Goal: Find specific page/section: Find specific page/section

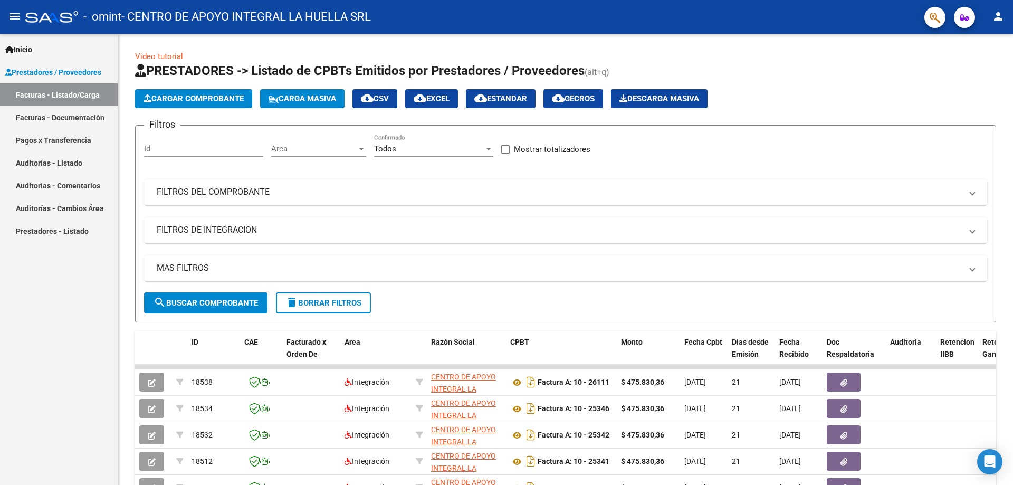
click at [45, 144] on link "Pagos x Transferencia" at bounding box center [59, 140] width 118 height 23
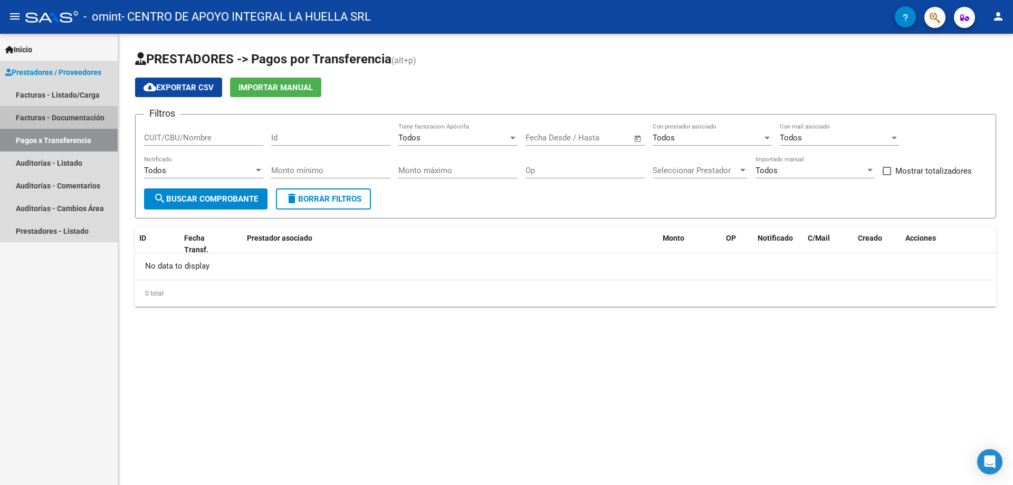
click at [51, 112] on link "Facturas - Documentación" at bounding box center [59, 117] width 118 height 23
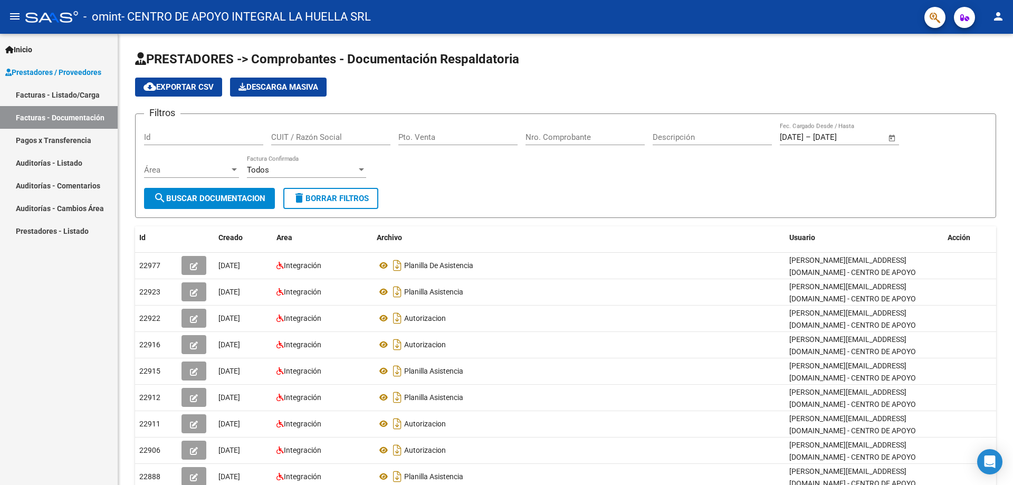
click at [65, 90] on link "Facturas - Listado/Carga" at bounding box center [59, 94] width 118 height 23
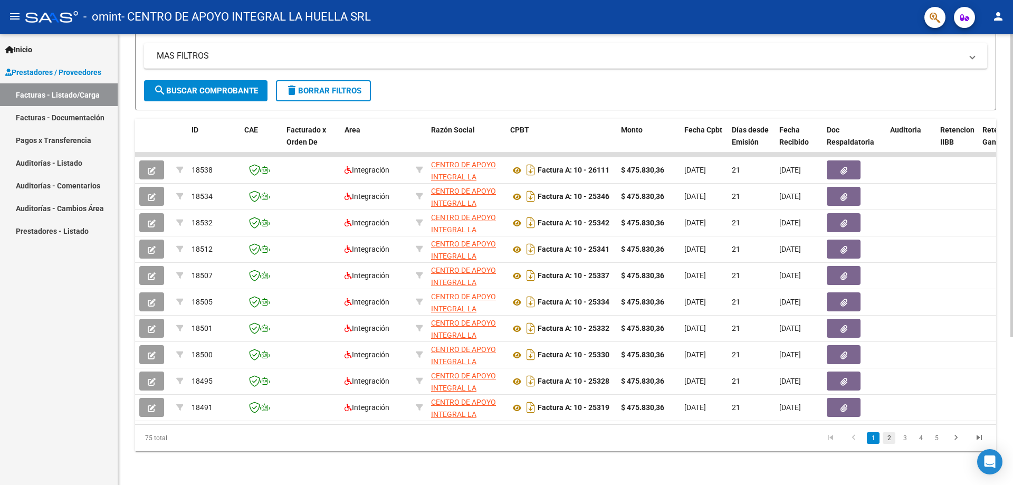
click at [893, 438] on link "2" at bounding box center [889, 438] width 13 height 12
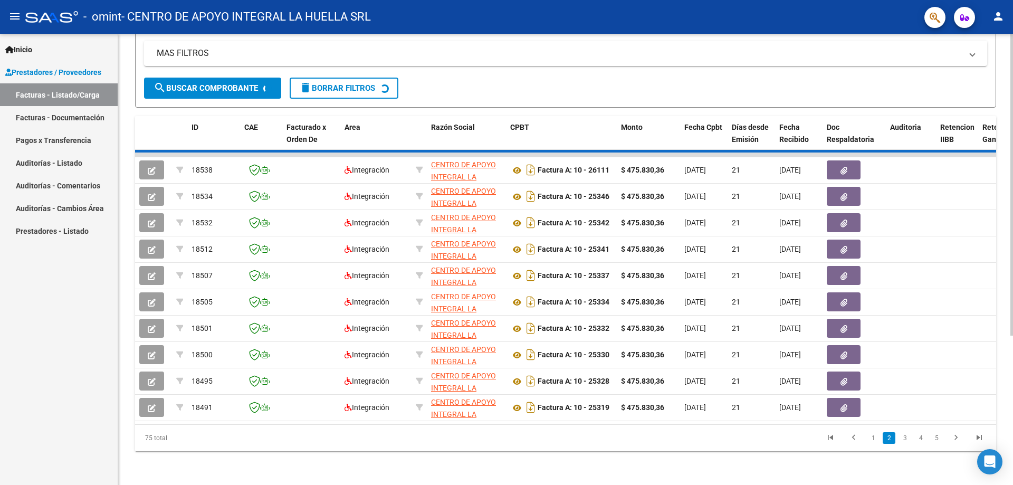
click at [906, 440] on div "75 total 1 2 3 4 5" at bounding box center [565, 438] width 861 height 26
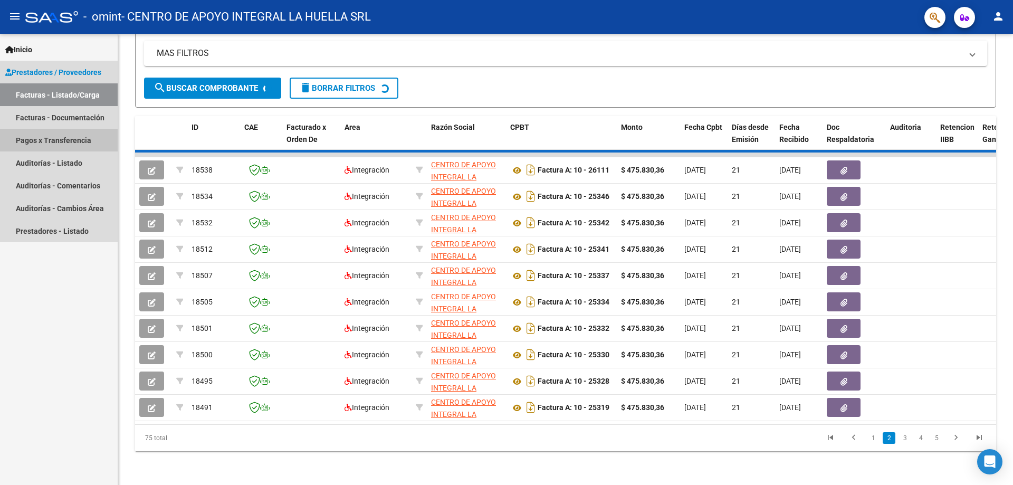
click at [37, 142] on link "Pagos x Transferencia" at bounding box center [59, 140] width 118 height 23
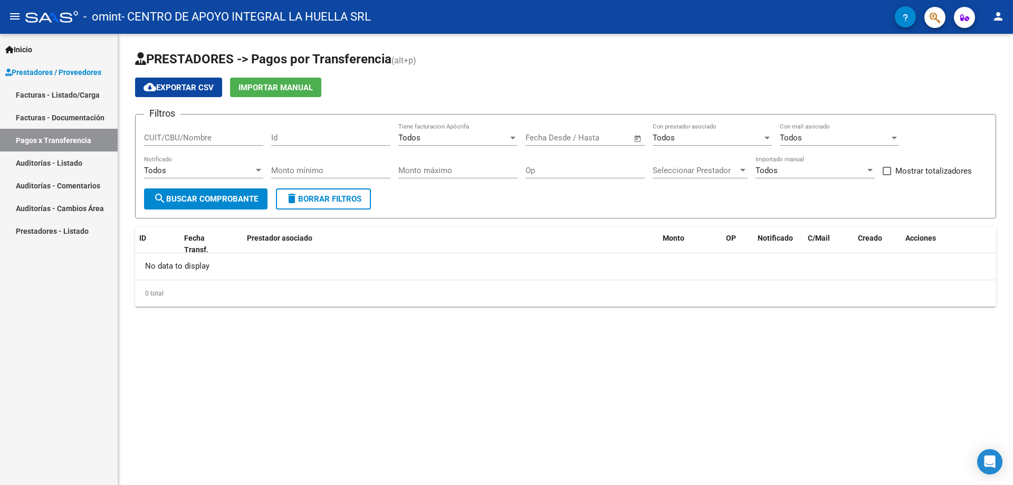
click at [703, 326] on div "PRESTADORES -> Pagos por Transferencia (alt+p) cloud_download Exportar CSV Impo…" at bounding box center [565, 187] width 895 height 307
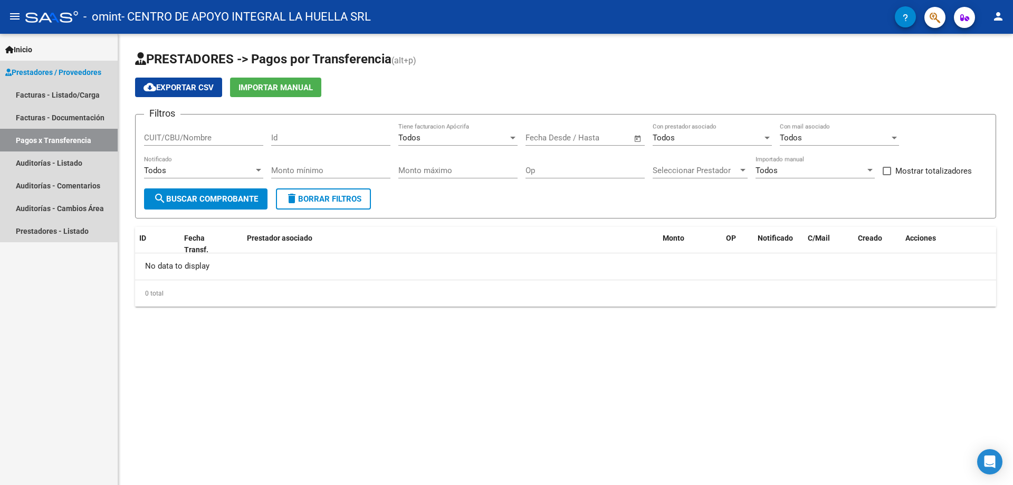
click at [52, 147] on link "Pagos x Transferencia" at bounding box center [59, 140] width 118 height 23
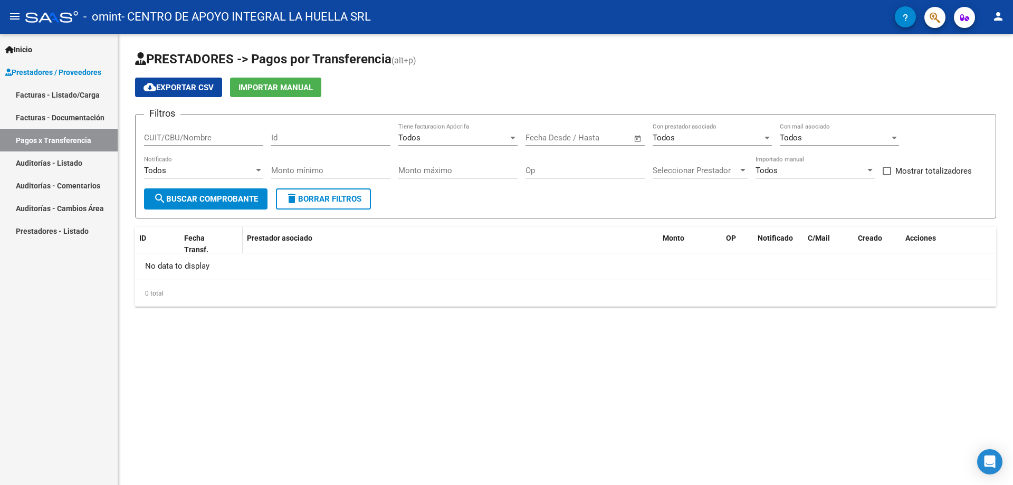
click at [239, 236] on span at bounding box center [240, 244] width 5 height 35
click at [171, 245] on datatable-header-cell "ID" at bounding box center [157, 244] width 45 height 35
click at [734, 241] on span "OP" at bounding box center [731, 238] width 10 height 8
click at [59, 135] on link "Pagos x Transferencia" at bounding box center [59, 140] width 118 height 23
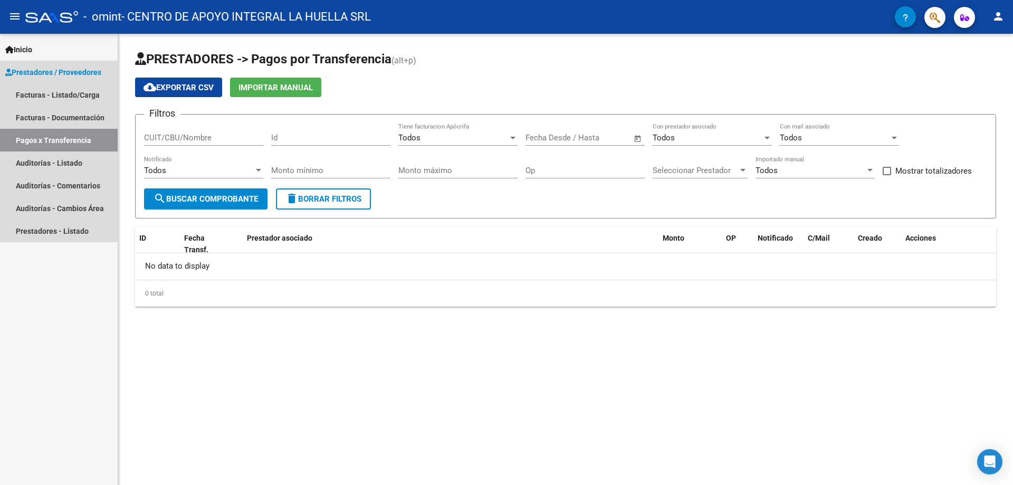
click at [59, 135] on link "Pagos x Transferencia" at bounding box center [59, 140] width 118 height 23
